Goal: Communication & Community: Answer question/provide support

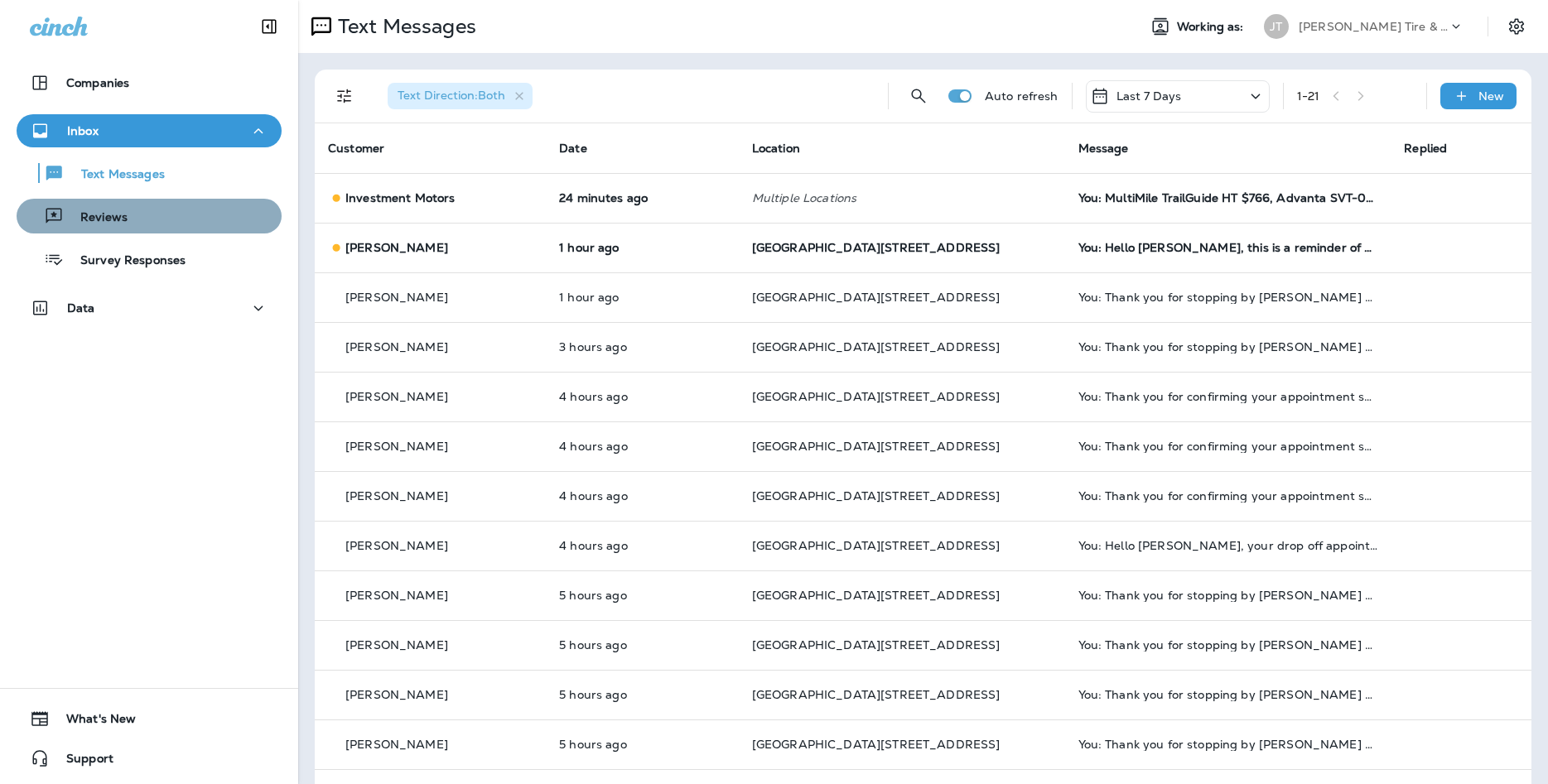
click at [163, 229] on button "Reviews" at bounding box center [149, 216] width 265 height 35
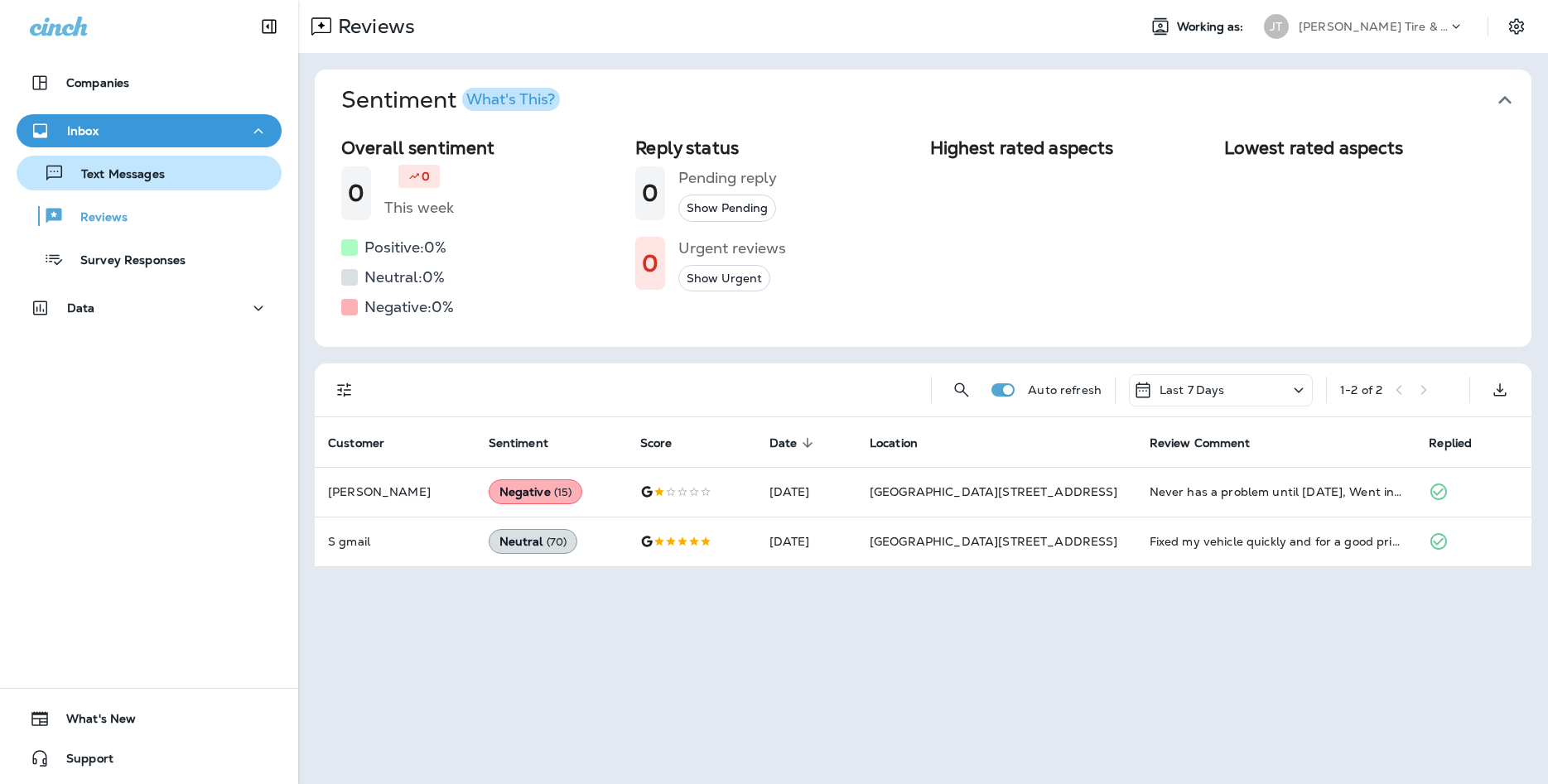
click at [165, 175] on p "Text Messages" at bounding box center [115, 175] width 101 height 16
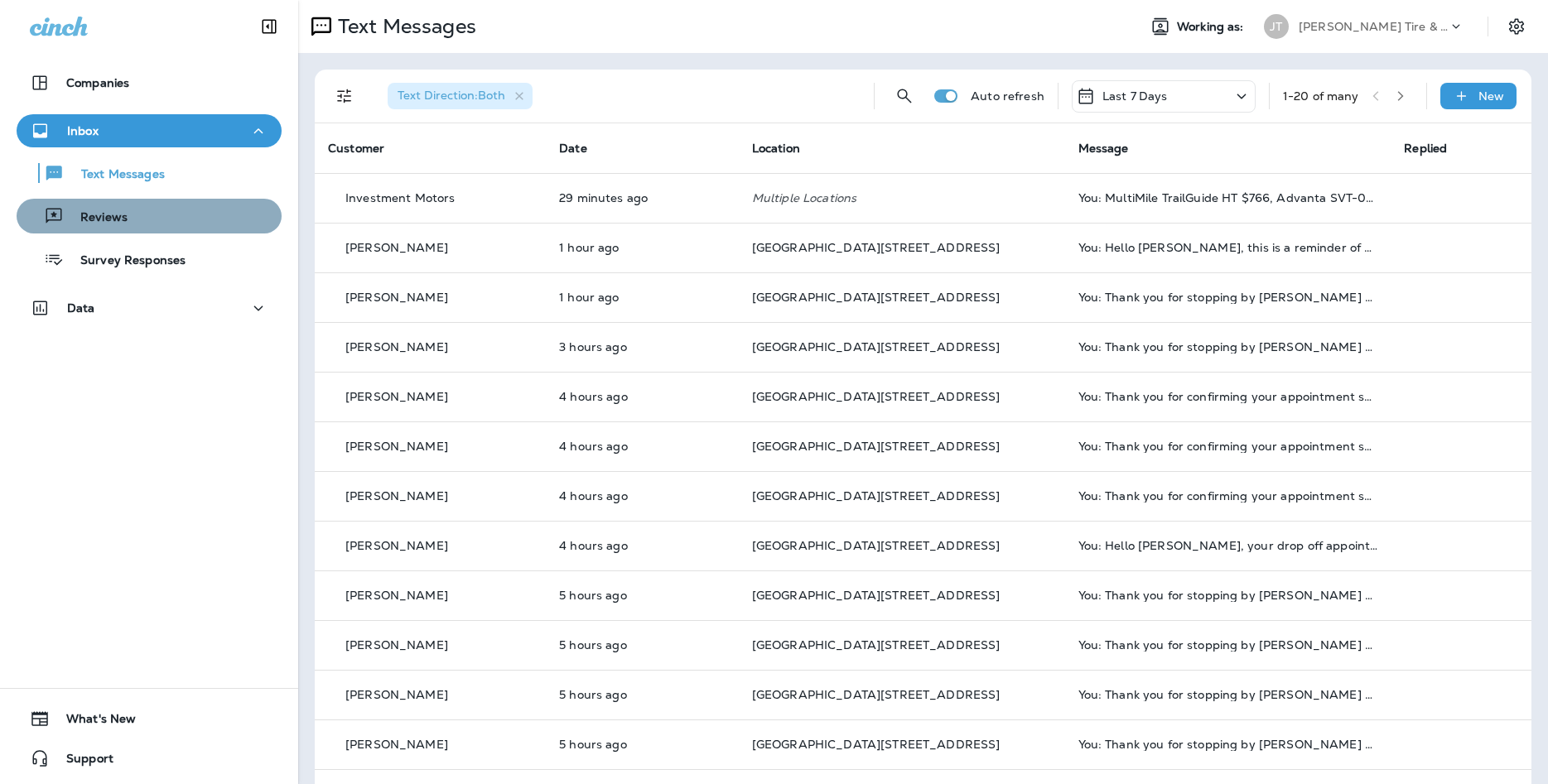
click at [181, 226] on div "Reviews" at bounding box center [149, 216] width 252 height 24
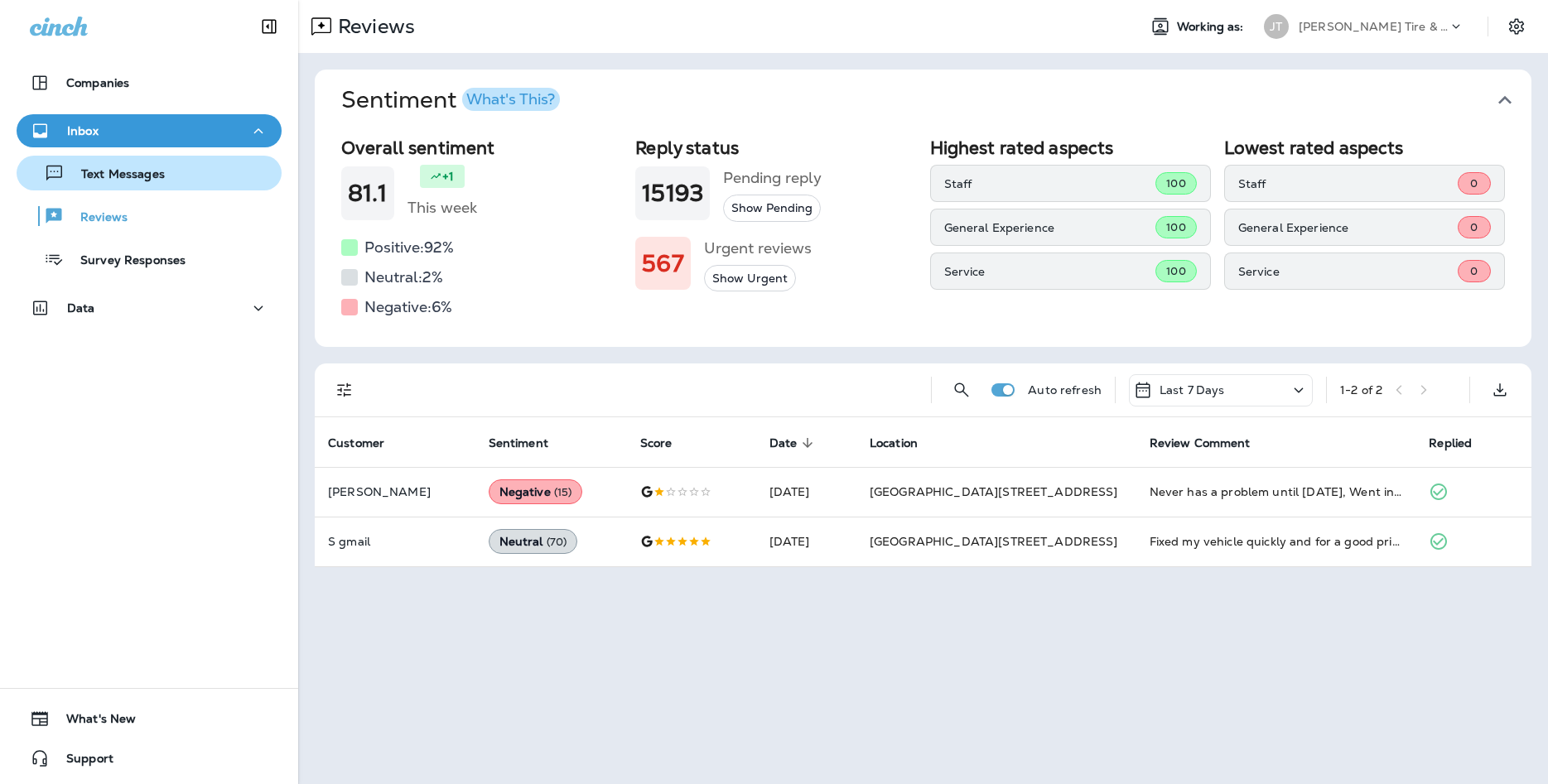
click at [135, 178] on p "Text Messages" at bounding box center [115, 175] width 101 height 16
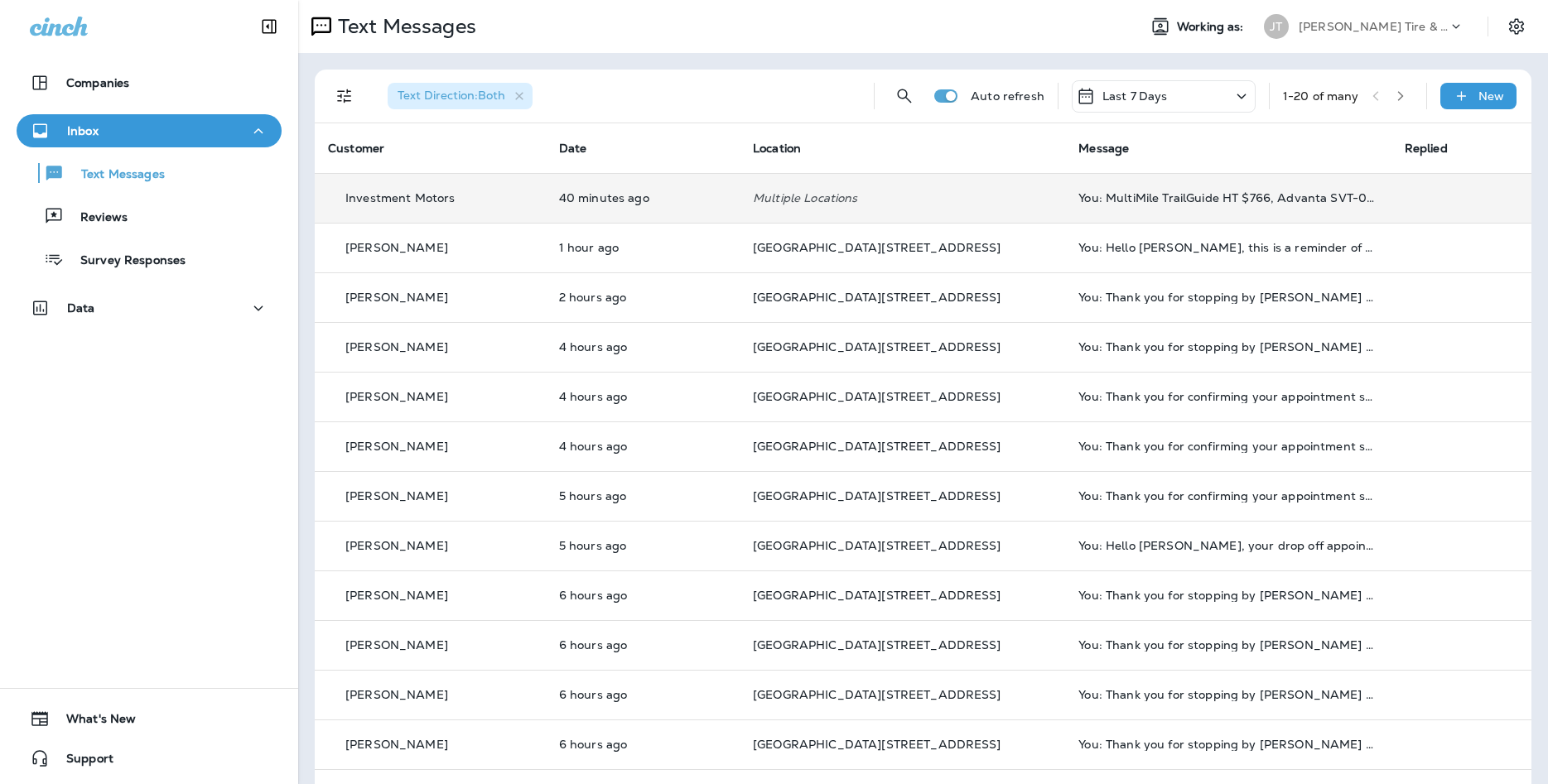
click at [594, 207] on td "40 minutes ago" at bounding box center [642, 198] width 194 height 50
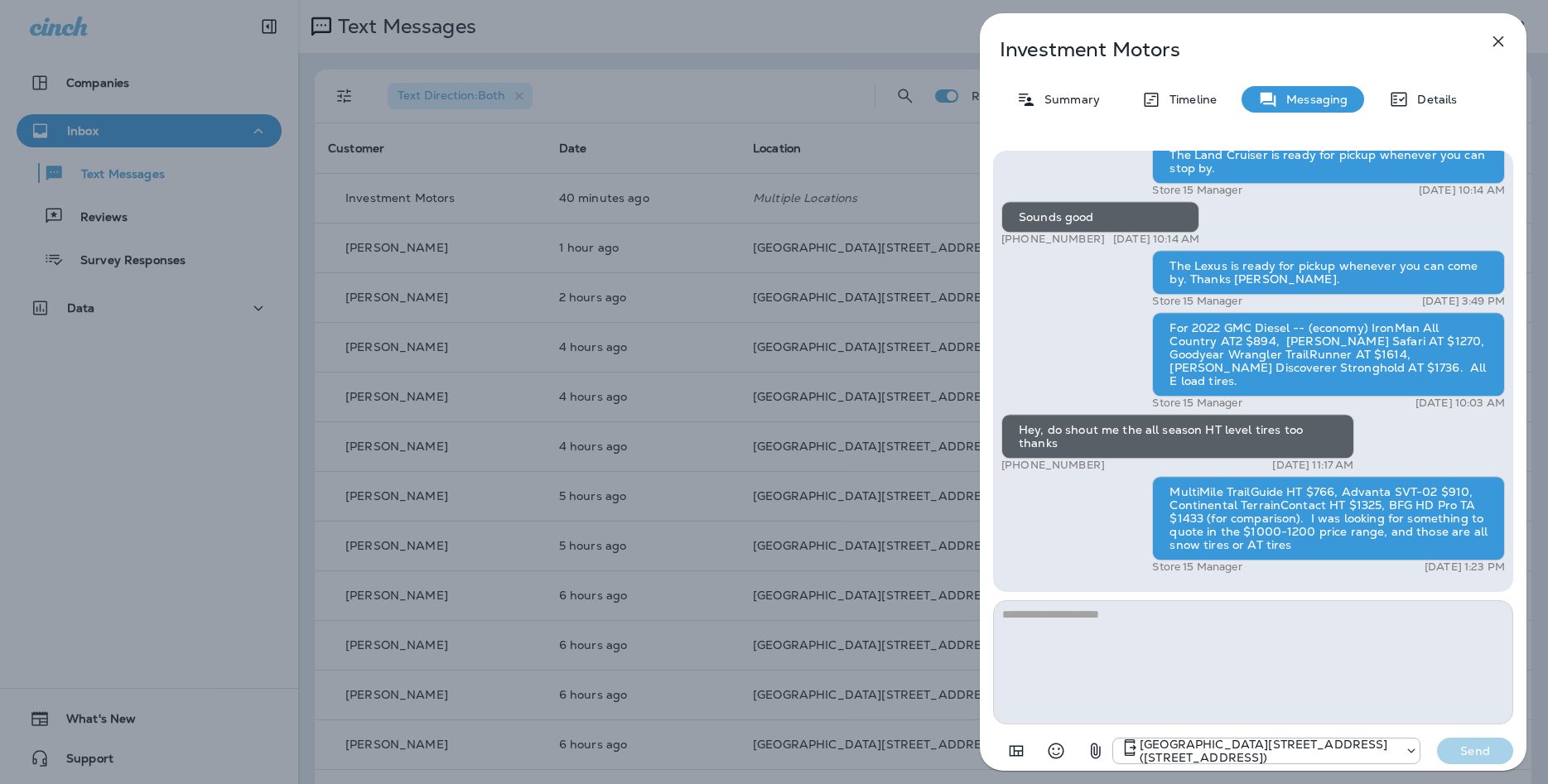
click at [1191, 630] on textarea at bounding box center [1253, 663] width 520 height 124
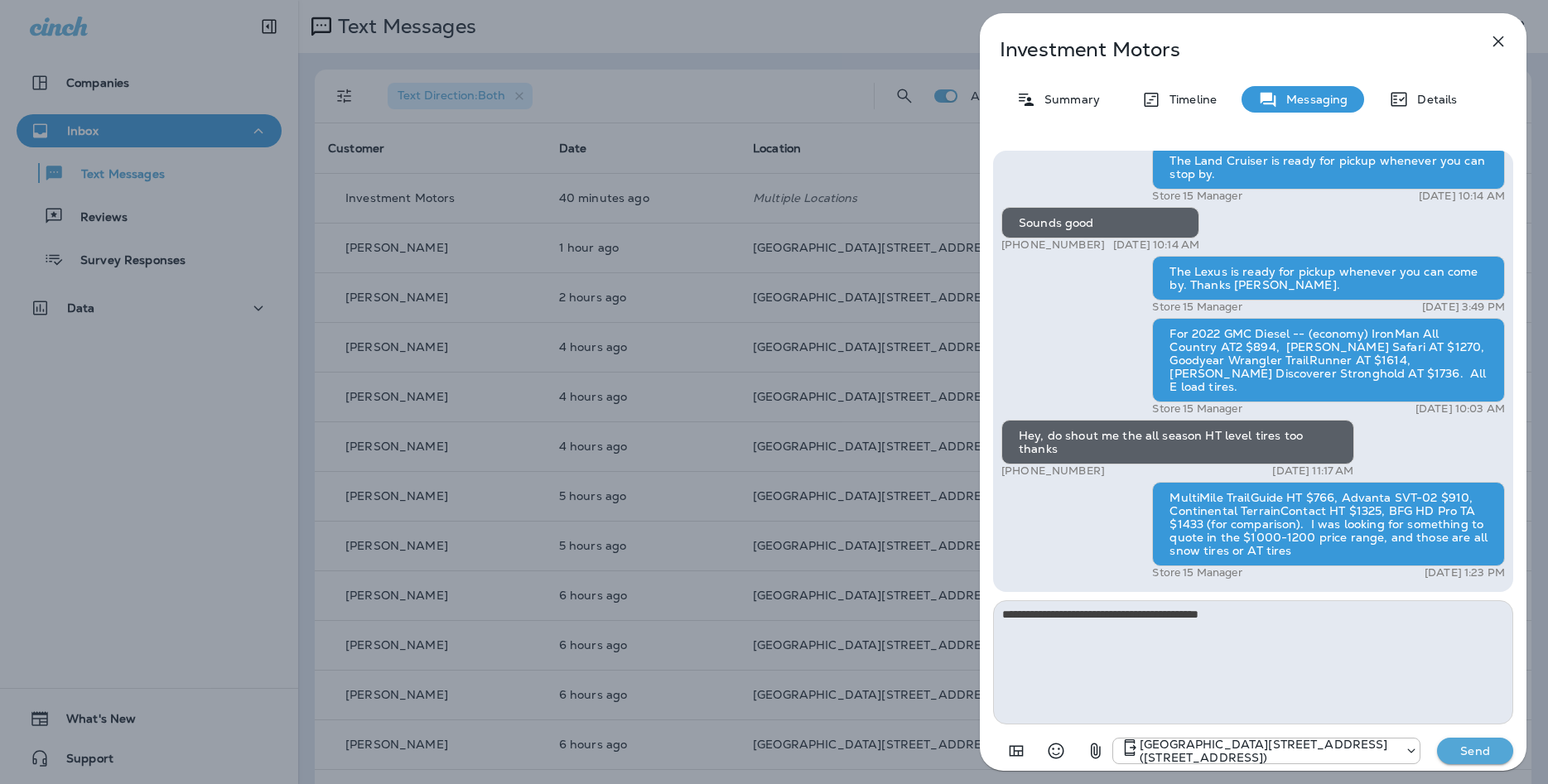
type textarea "**********"
click at [1440, 745] on p "Send" at bounding box center [1475, 751] width 70 height 15
